Goal: Transaction & Acquisition: Purchase product/service

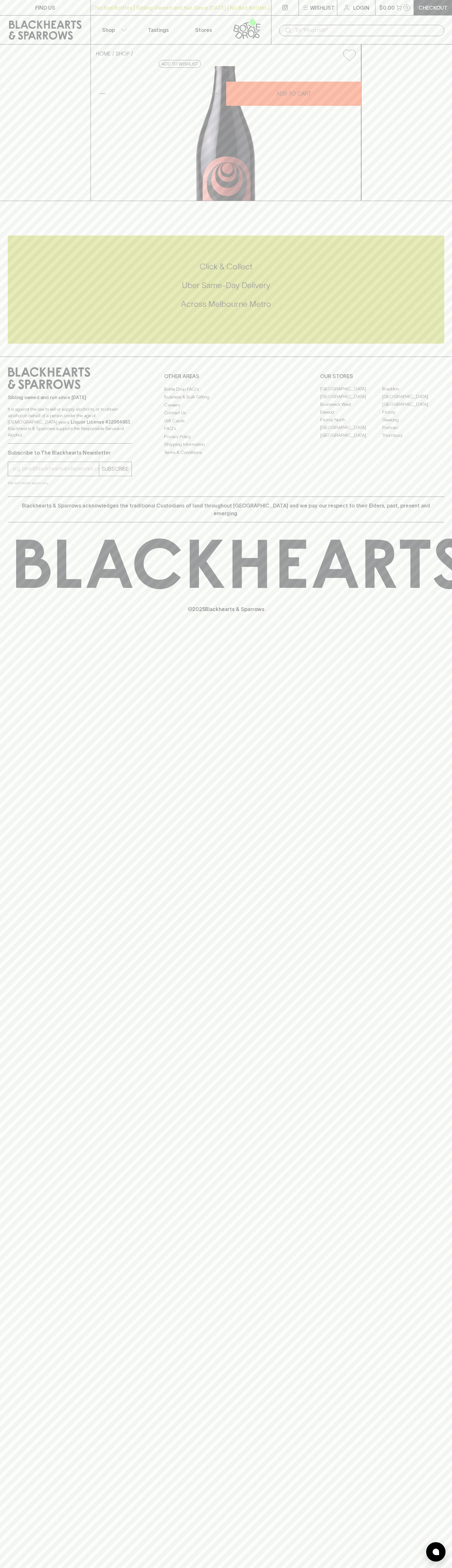
click at [134, 29] on button "Shop" at bounding box center [113, 29] width 45 height 29
click at [451, 1253] on html "FIND US | No Bad Bottles | Sibling Owned and Run Since 2006 | No Bad Bottles | …" at bounding box center [226, 784] width 452 height 1568
click at [409, 1567] on html "FIND US | No Bad Bottles | Sibling Owned and Run Since 2006 | No Bad Bottles | …" at bounding box center [226, 784] width 452 height 1568
click at [18, 436] on div at bounding box center [226, 784] width 452 height 1568
